Goal: Find specific page/section: Find specific page/section

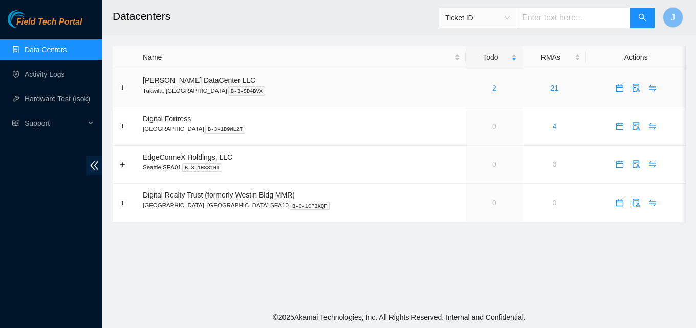
click at [492, 87] on link "2" at bounding box center [494, 88] width 4 height 8
